Goal: Task Accomplishment & Management: Manage account settings

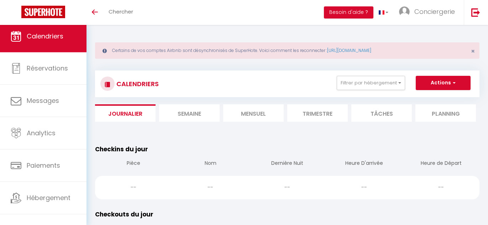
click at [248, 116] on li "Mensuel" at bounding box center [253, 112] width 60 height 17
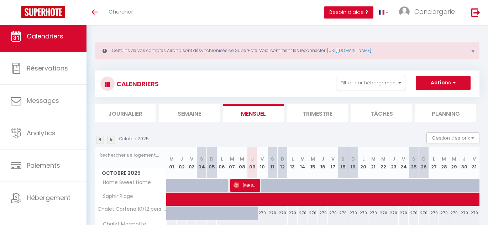
click at [273, 136] on div "Octobre 2025 Gestion des prix Nb Nuits minimum Règles Disponibilité" at bounding box center [287, 139] width 384 height 15
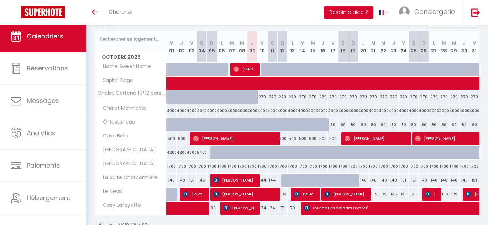
scroll to position [136, 0]
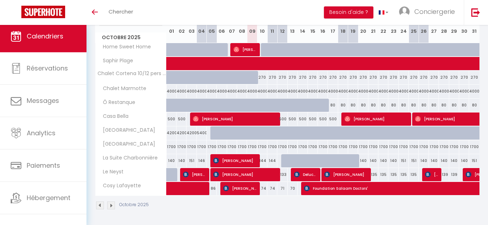
click at [289, 215] on div "Octobre 2025" at bounding box center [287, 206] width 384 height 21
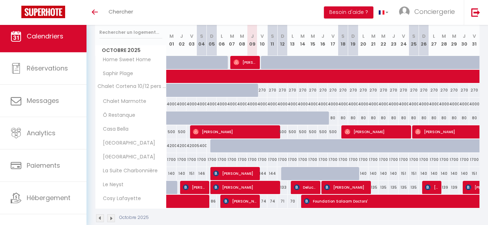
scroll to position [126, 0]
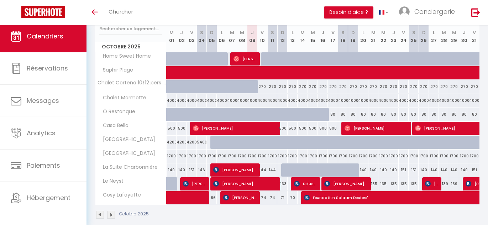
click at [228, 212] on div "Octobre 2025" at bounding box center [287, 215] width 384 height 21
click at [279, 6] on div "Toggle menubar Chercher BUTTON Besoin d'aide ? Conciergerie Paramètres Équipe" at bounding box center [267, 12] width 431 height 25
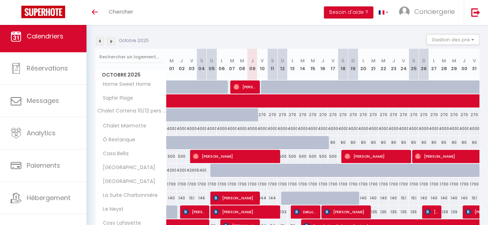
scroll to position [88, 0]
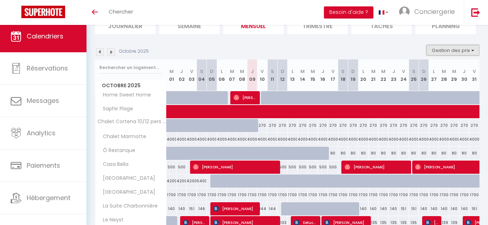
click at [449, 49] on button "Gestion des prix" at bounding box center [452, 50] width 53 height 11
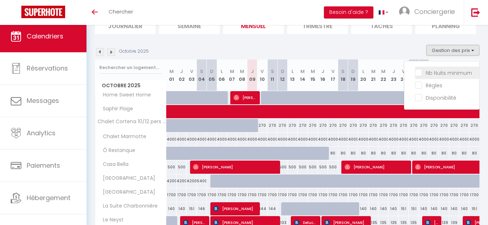
click at [434, 70] on input "Nb Nuits minimum" at bounding box center [447, 72] width 64 height 7
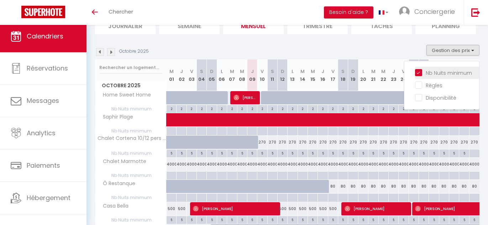
click at [421, 71] on input "Nb Nuits minimum" at bounding box center [447, 72] width 64 height 7
checkbox input "false"
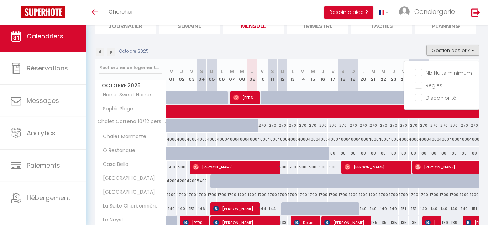
click at [300, 51] on div "Octobre 2025 Gestion des prix Nb Nuits minimum Règles Disponibilité" at bounding box center [287, 52] width 384 height 15
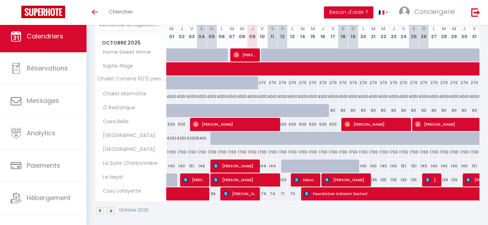
scroll to position [136, 0]
